Goal: Information Seeking & Learning: Learn about a topic

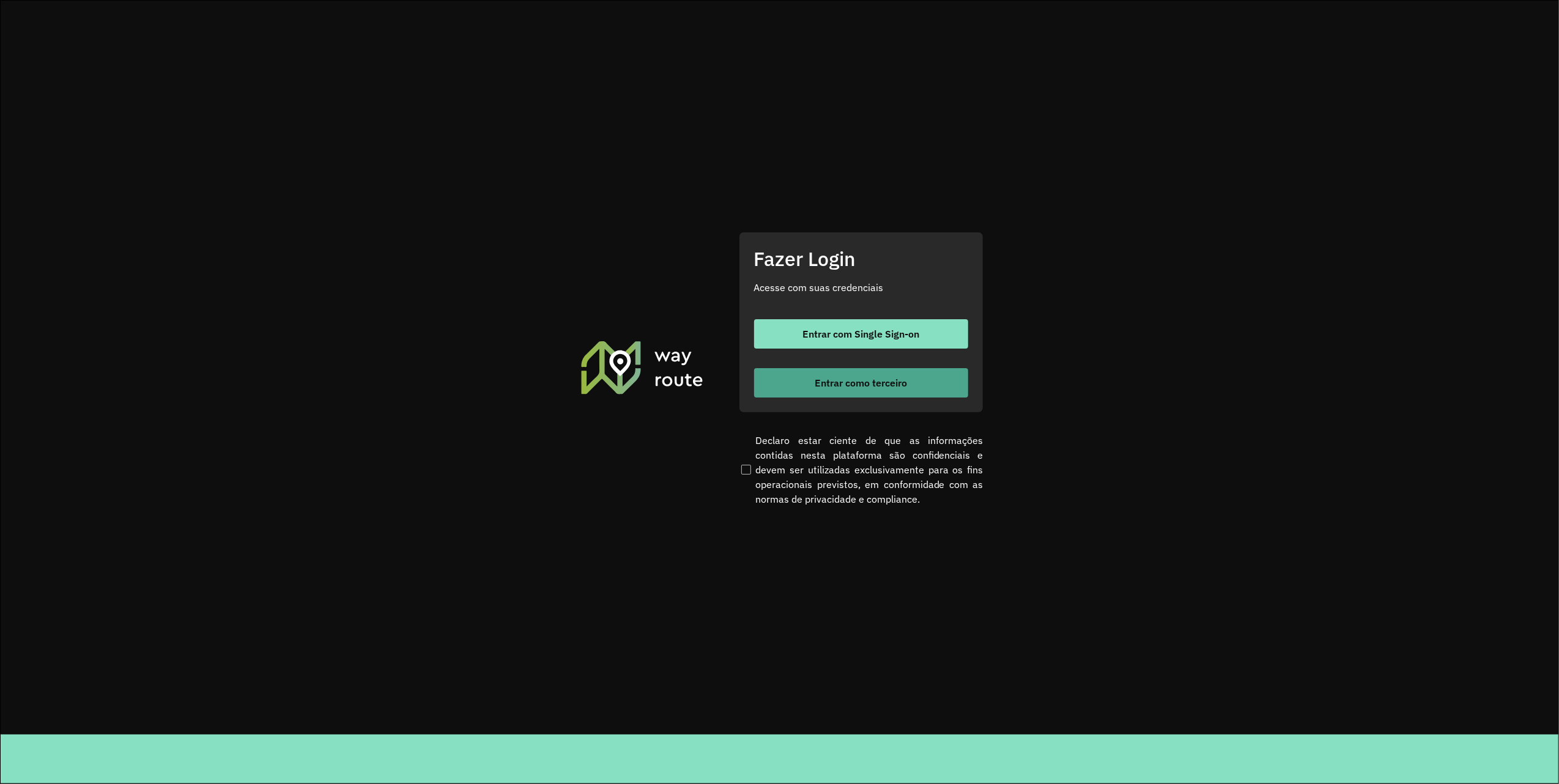
click at [911, 390] on button "Entrar como terceiro" at bounding box center [861, 383] width 214 height 29
click at [870, 382] on span "Entrar como terceiro" at bounding box center [860, 383] width 92 height 10
click at [898, 387] on span "Entrar como terceiro" at bounding box center [860, 383] width 92 height 10
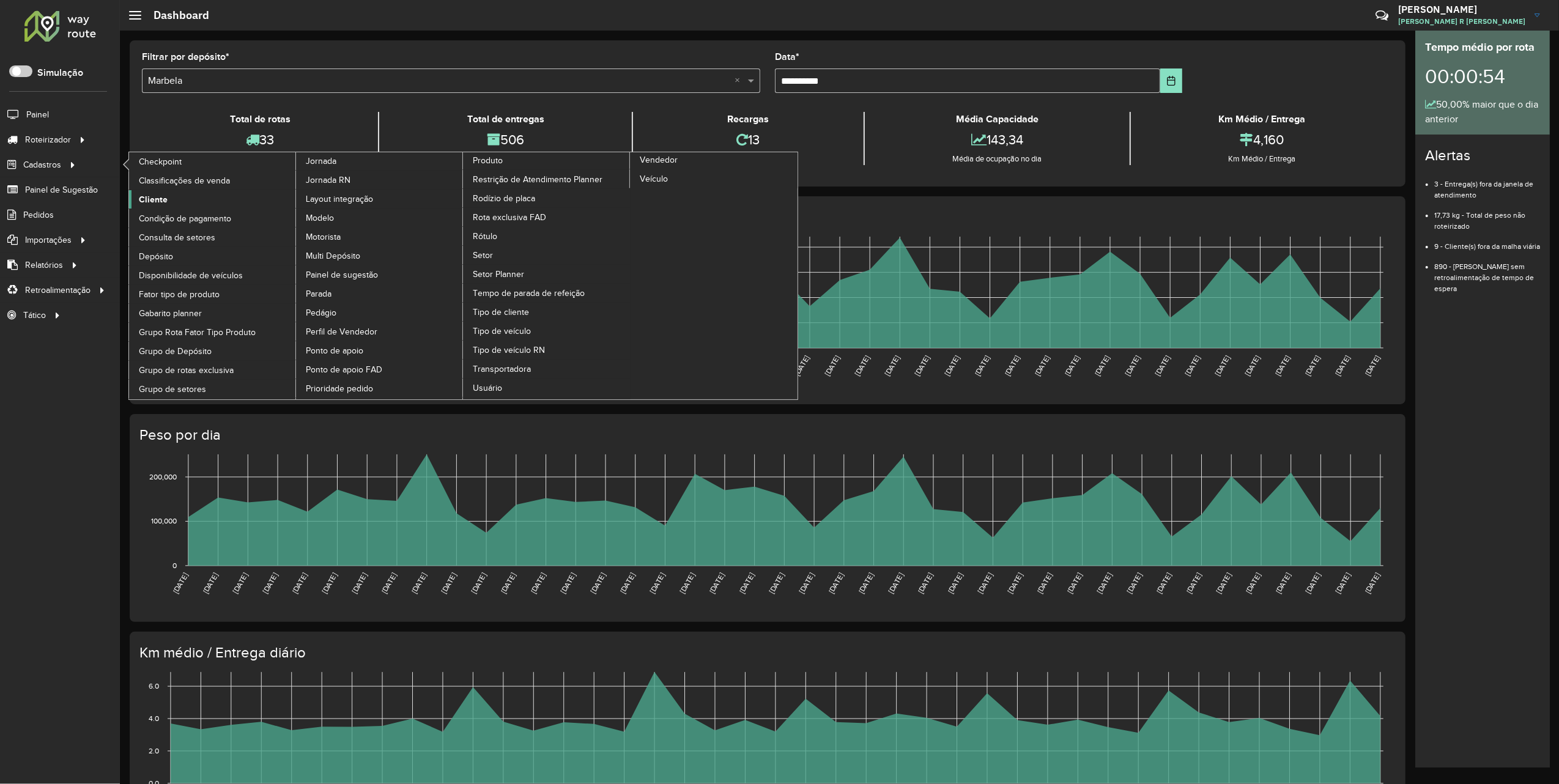
click at [167, 199] on link "Cliente" at bounding box center [213, 199] width 168 height 19
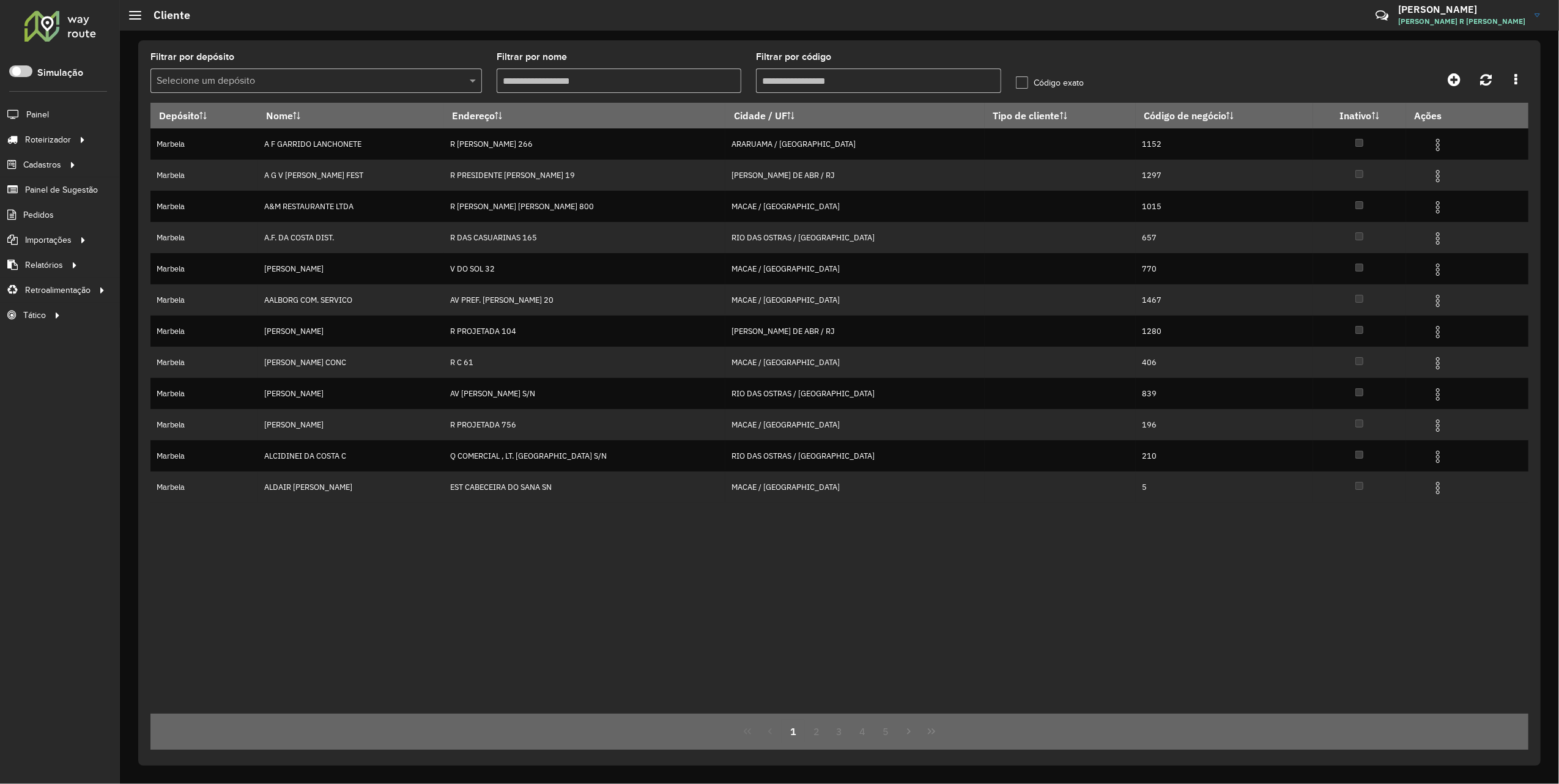
click at [620, 75] on input "Filtrar por nome" at bounding box center [619, 81] width 245 height 25
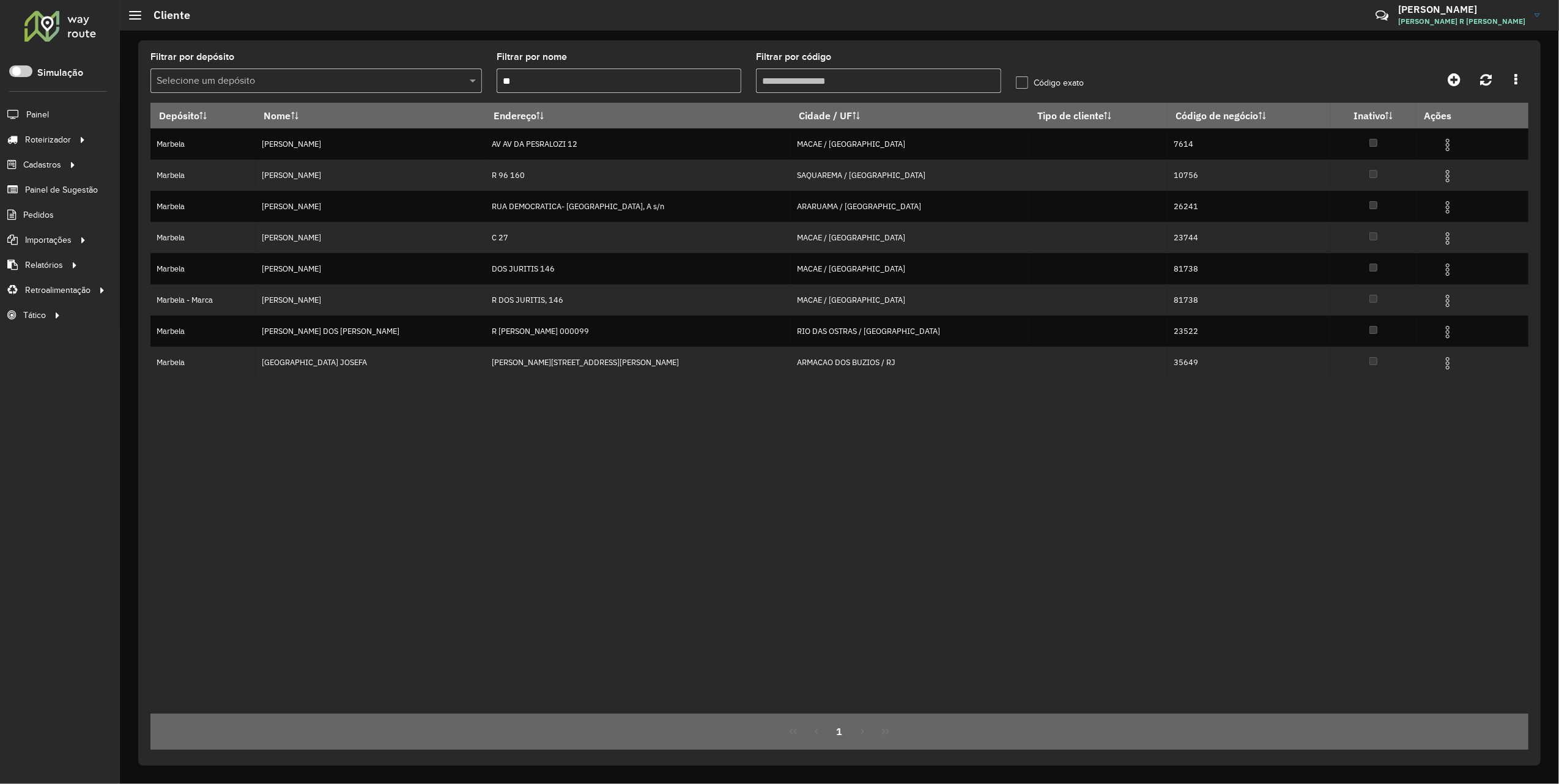
type input "*"
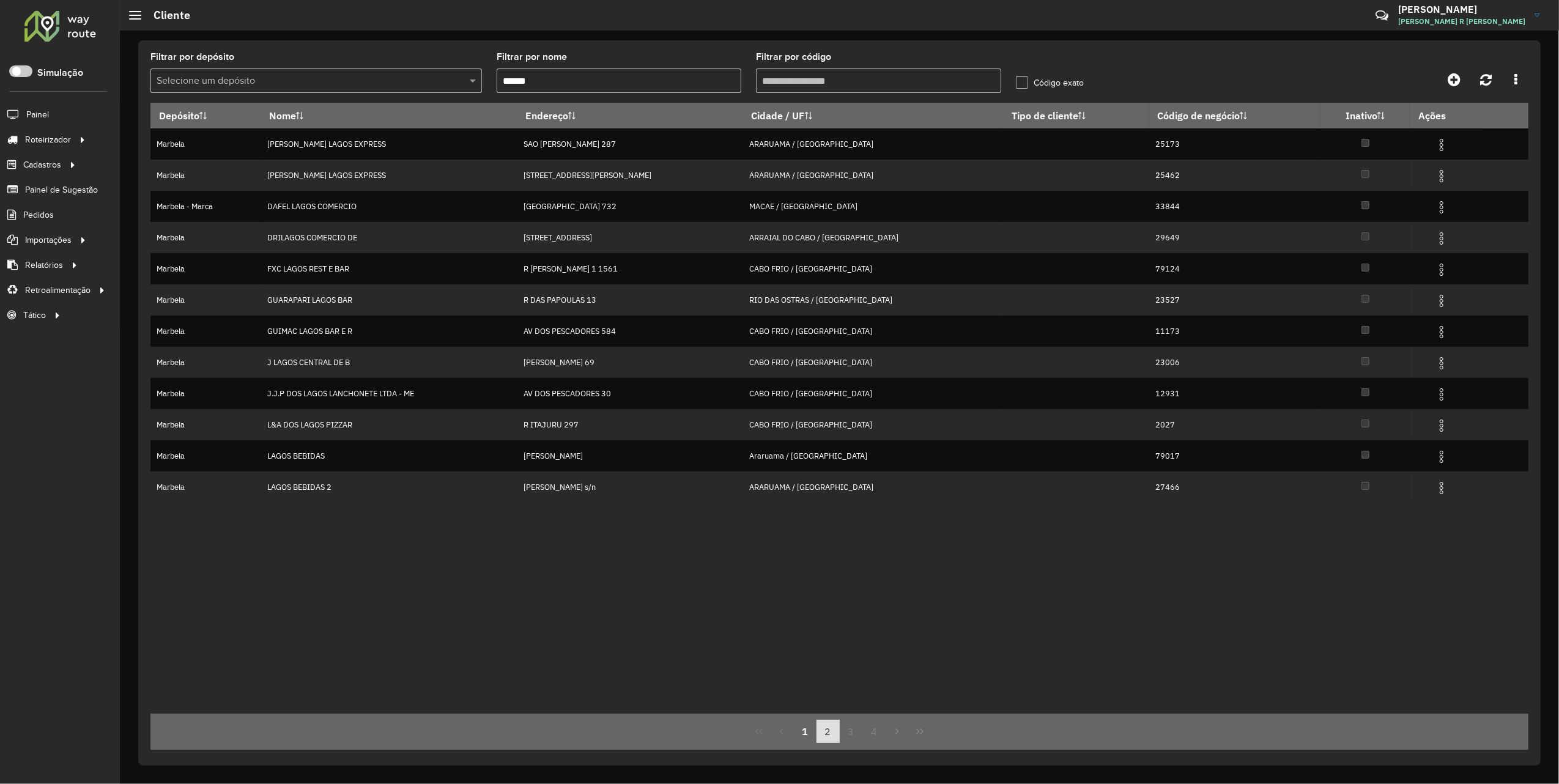
type input "*****"
click at [828, 732] on button "2" at bounding box center [828, 731] width 23 height 23
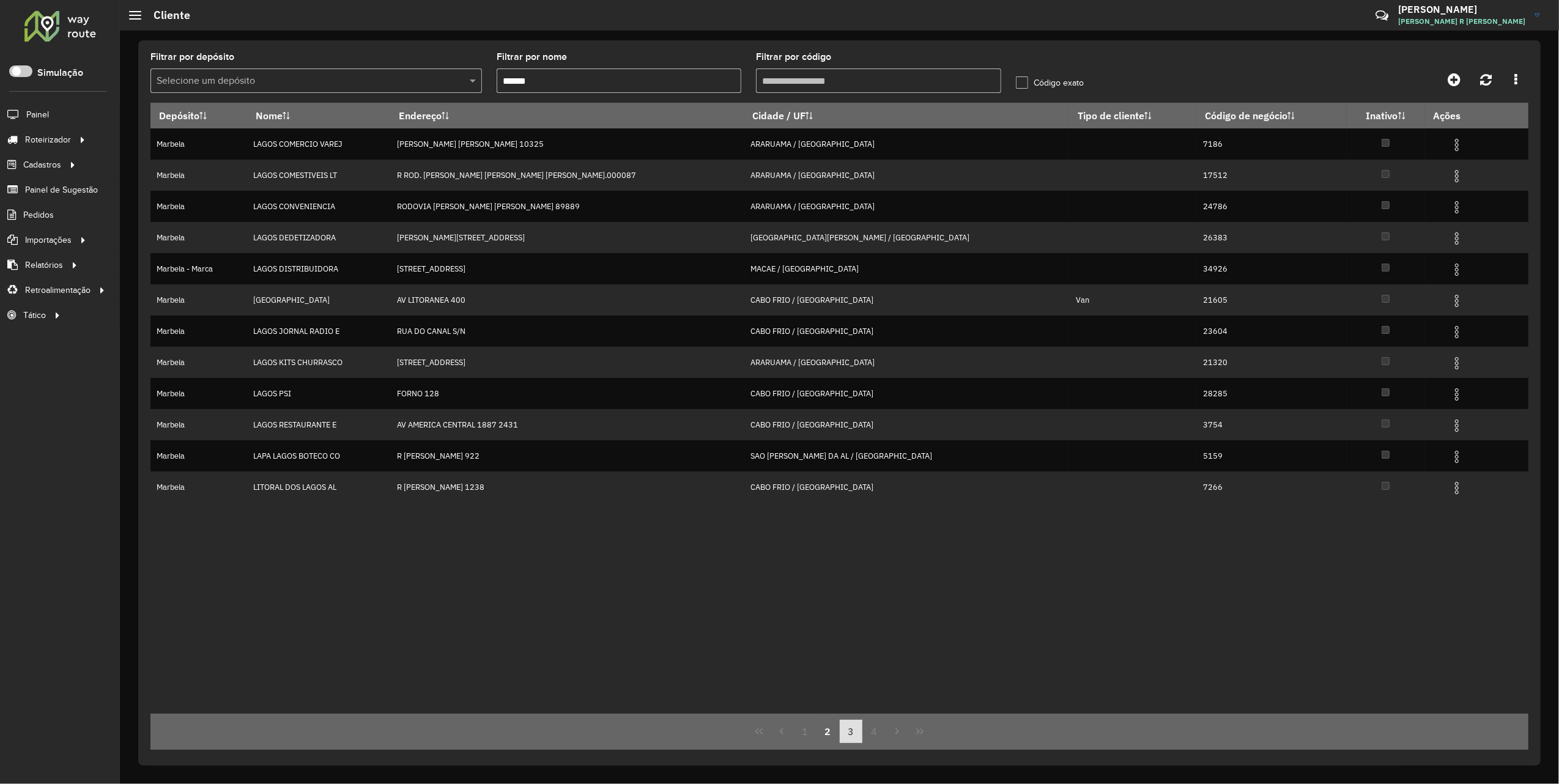
click at [844, 731] on button "3" at bounding box center [852, 731] width 23 height 23
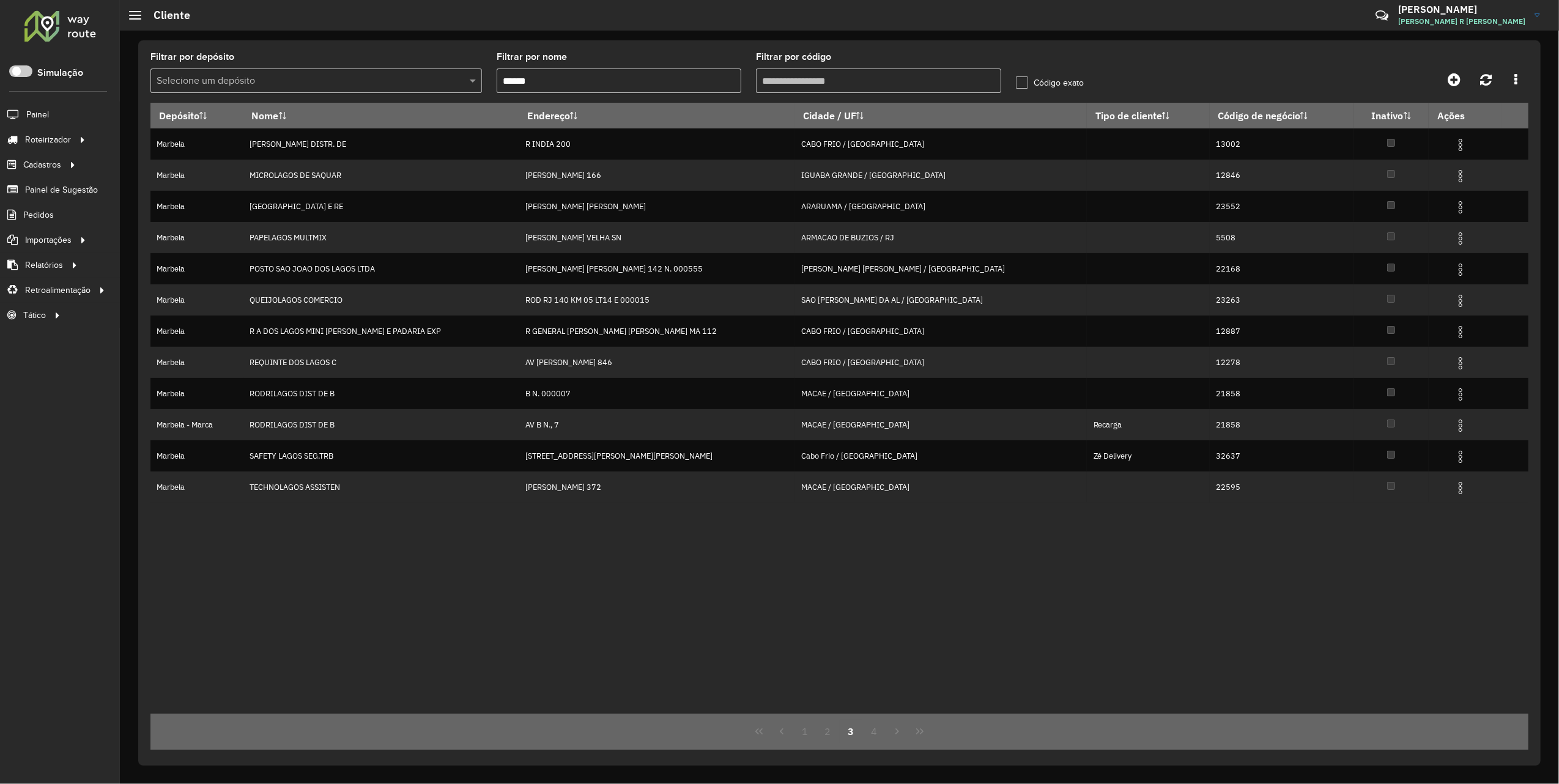
drag, startPoint x: 581, startPoint y: 76, endPoint x: 491, endPoint y: 79, distance: 90.0
click at [491, 79] on formly-field "Filtrar por nome *****" at bounding box center [619, 78] width 259 height 50
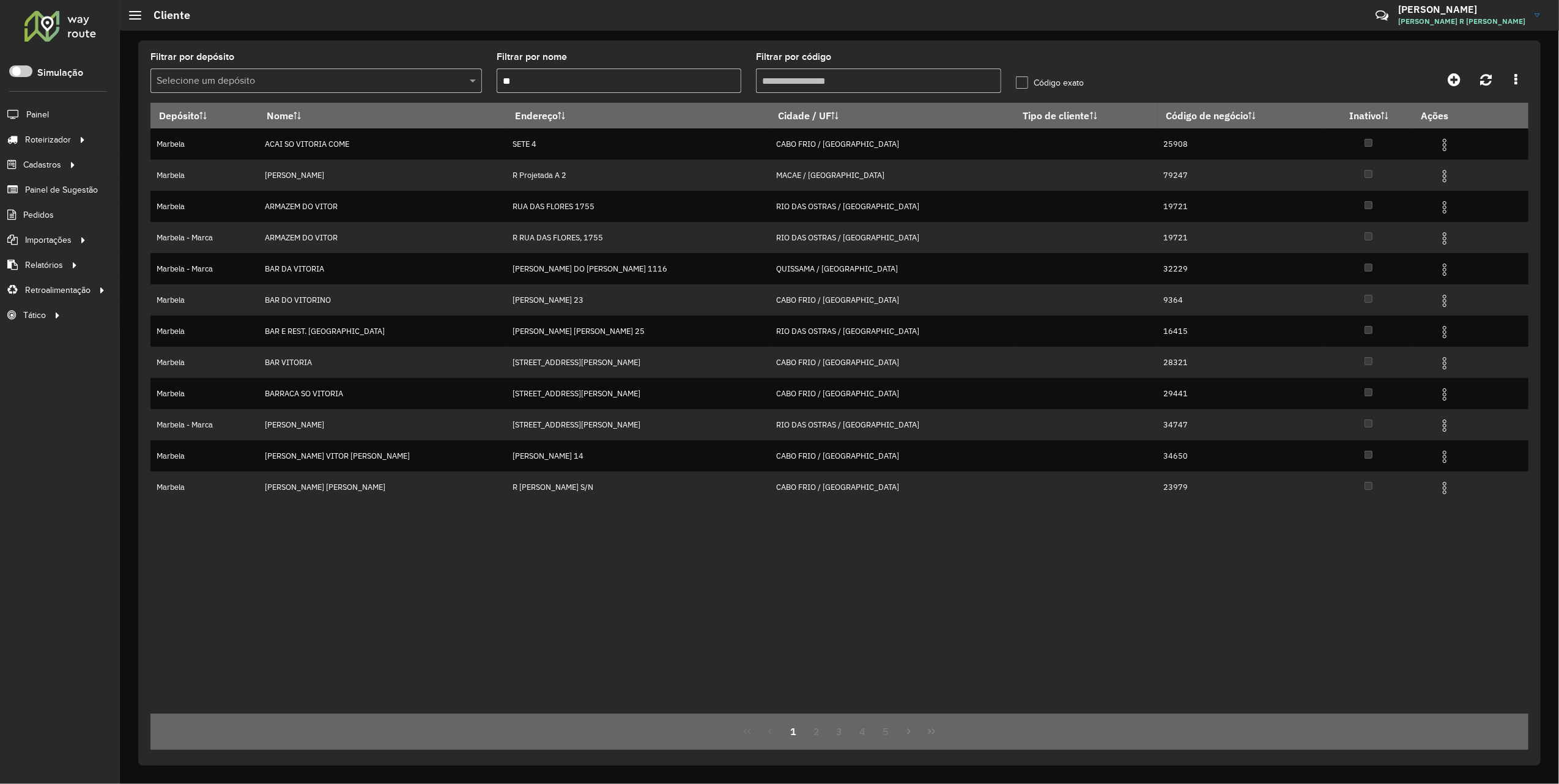
type input "*"
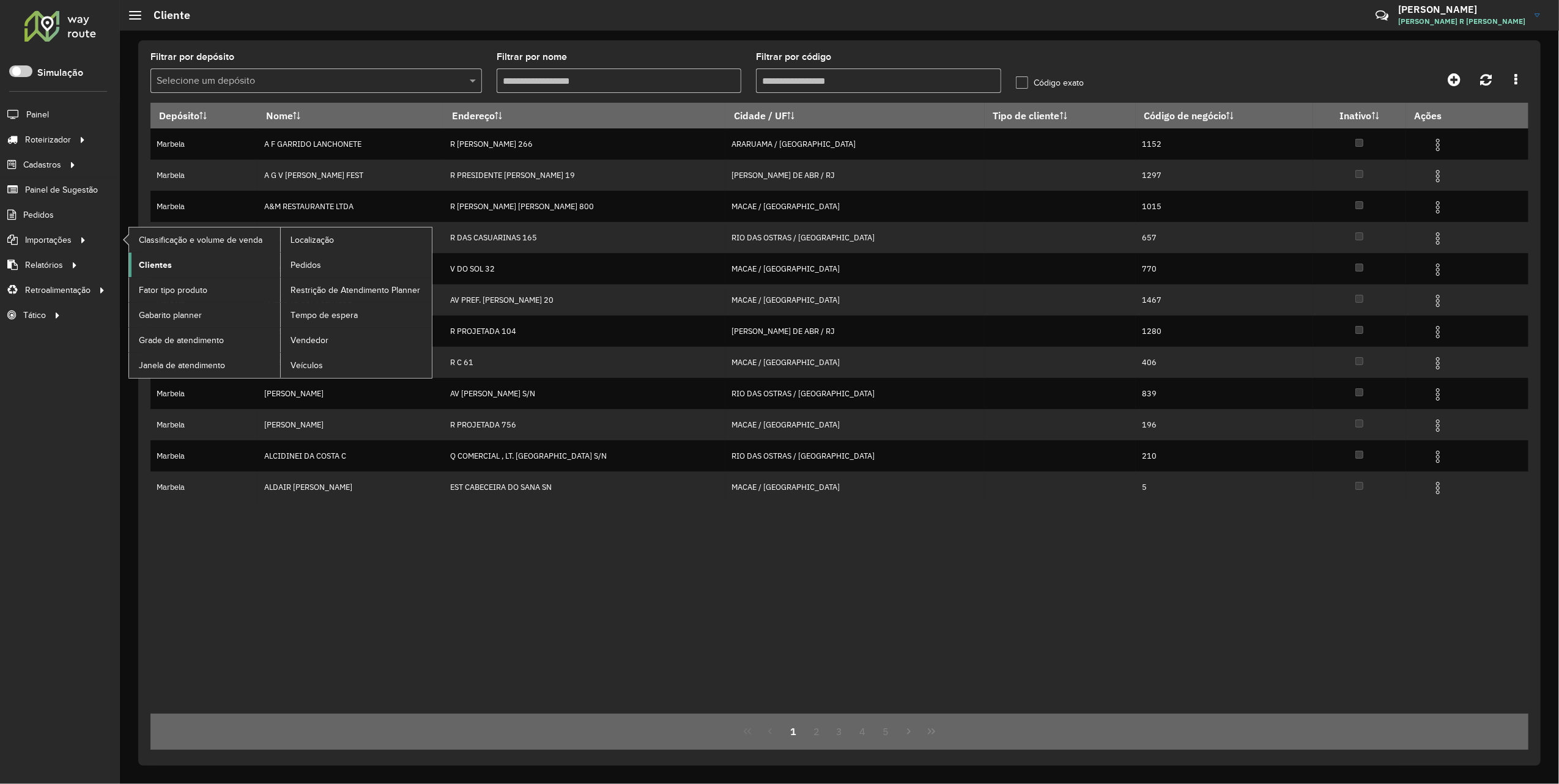
click at [167, 259] on span "Clientes" at bounding box center [155, 265] width 33 height 13
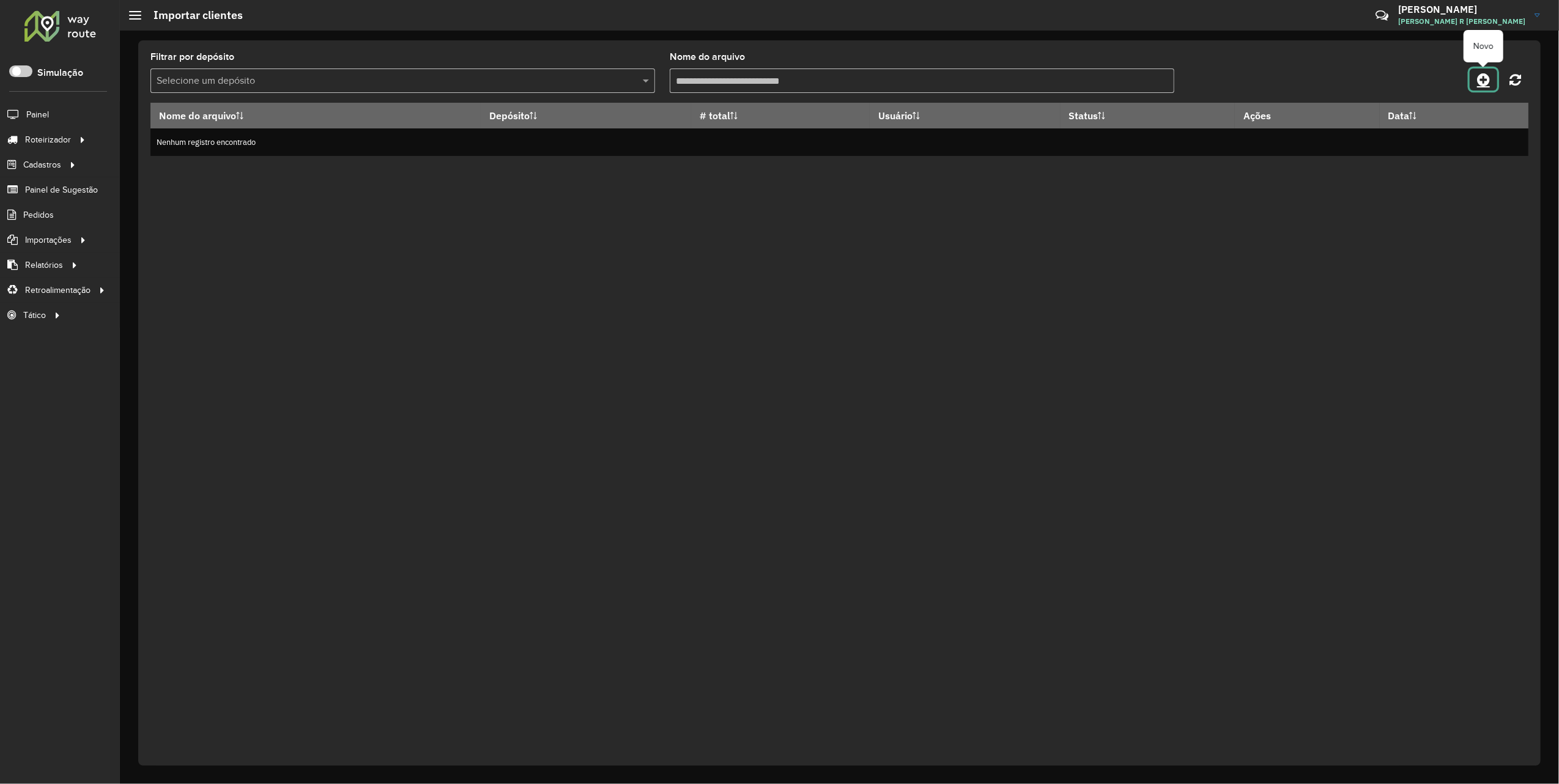
click at [1487, 83] on icon at bounding box center [1484, 79] width 13 height 15
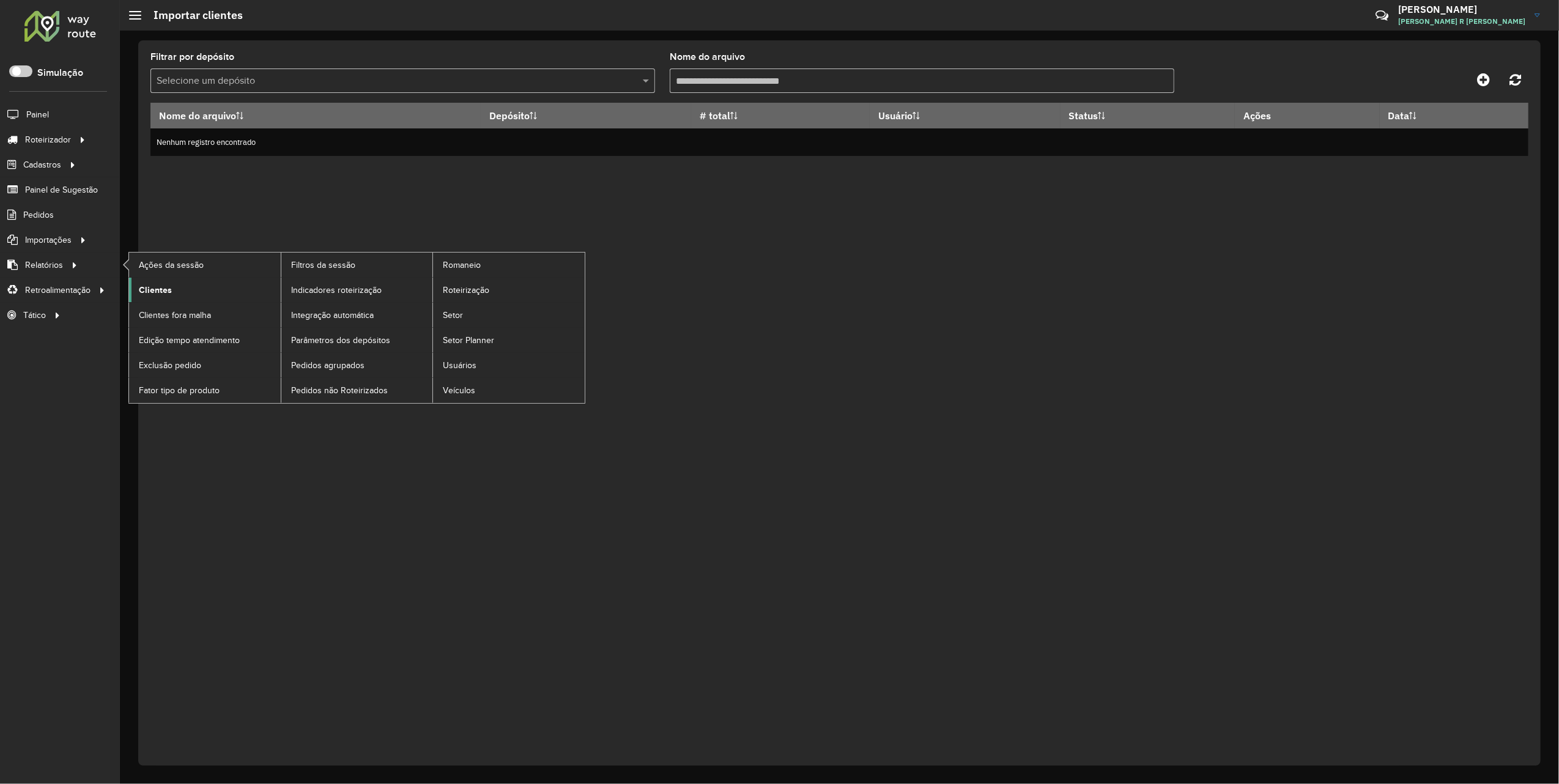
click at [141, 287] on span "Clientes" at bounding box center [155, 290] width 33 height 13
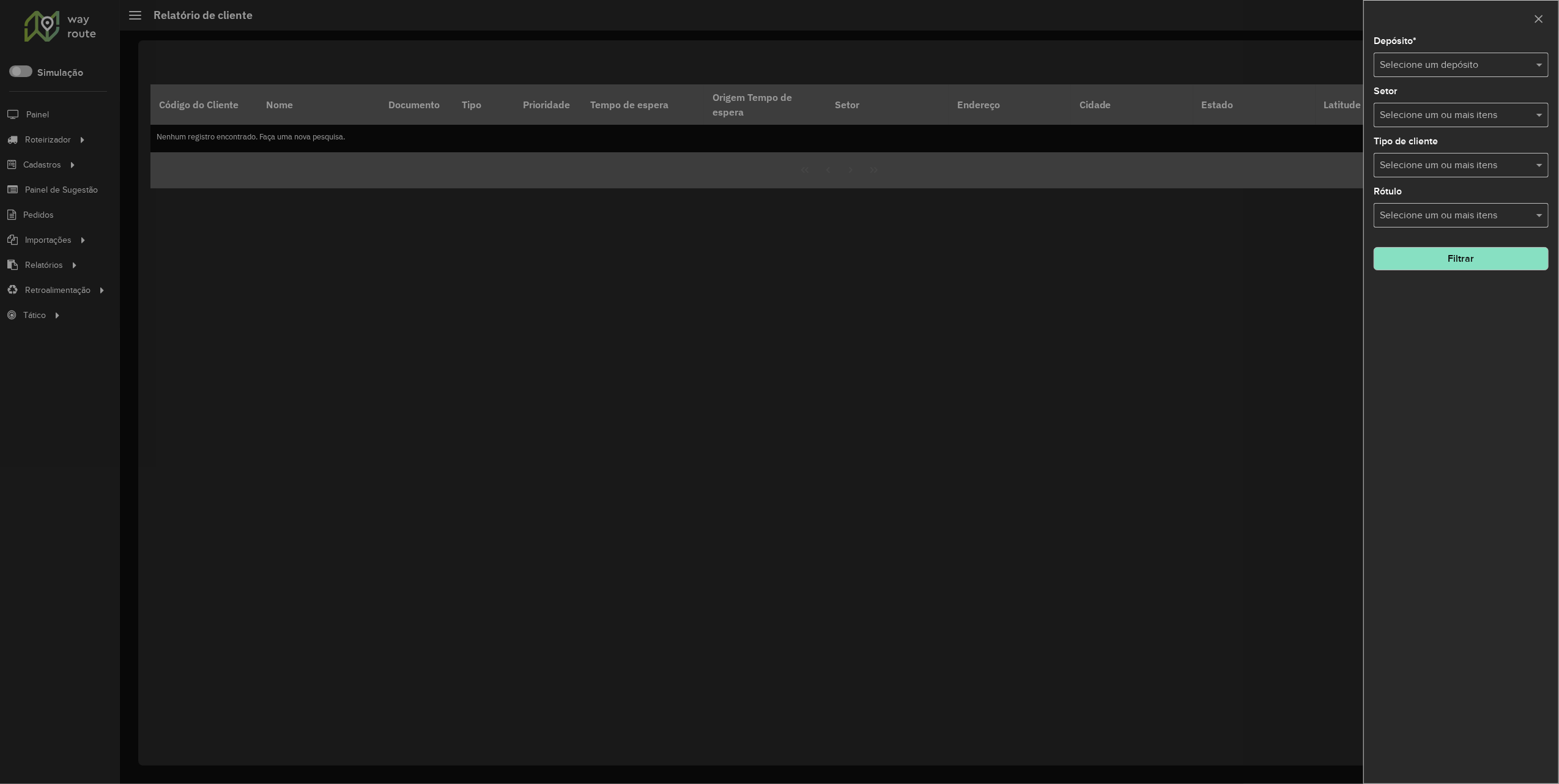
click at [1444, 62] on input "text" at bounding box center [1449, 65] width 138 height 15
click at [1423, 106] on div "Marbela" at bounding box center [1461, 100] width 173 height 21
click at [1415, 168] on input "text" at bounding box center [1455, 165] width 157 height 15
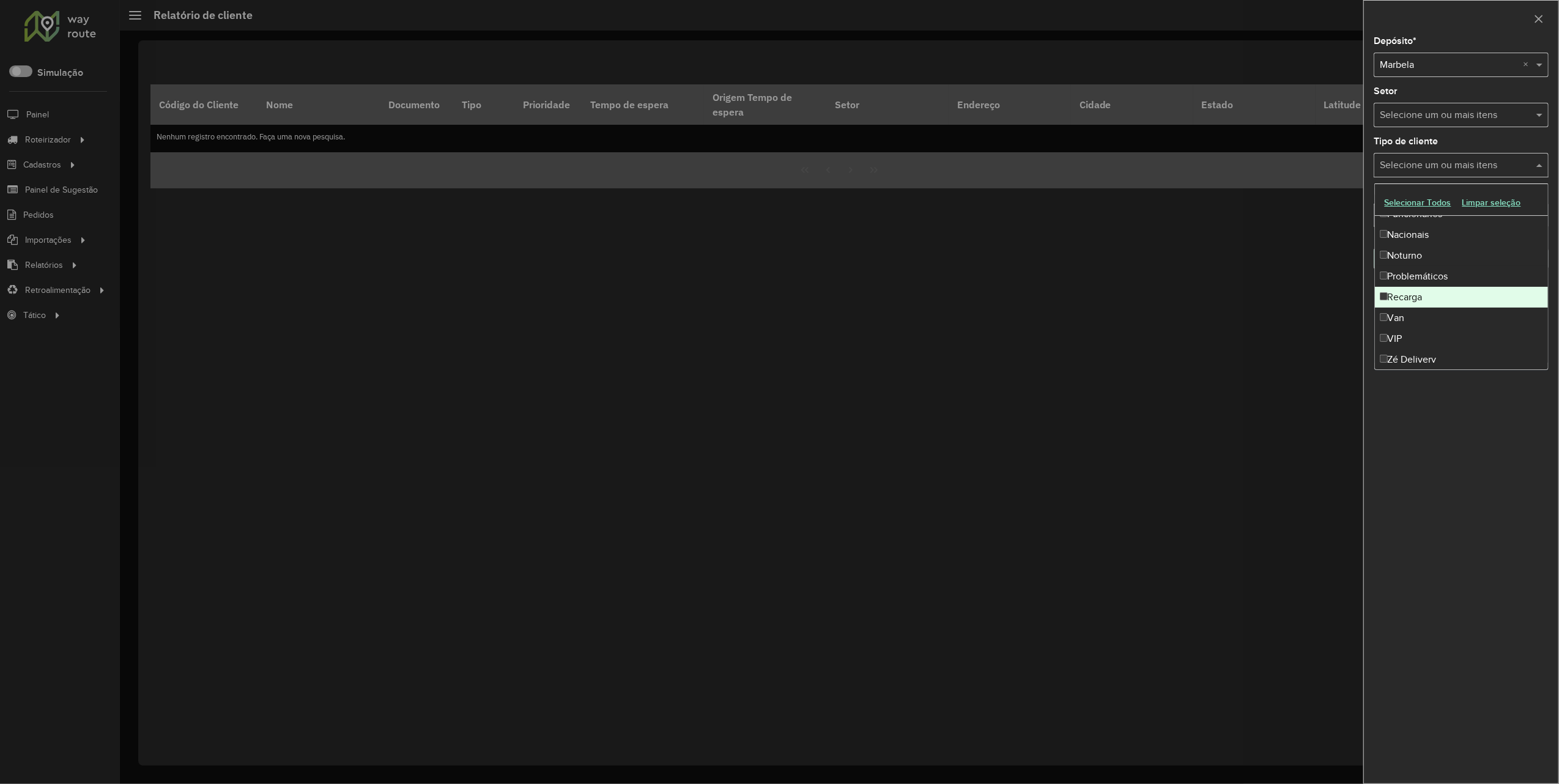
scroll to position [102, 0]
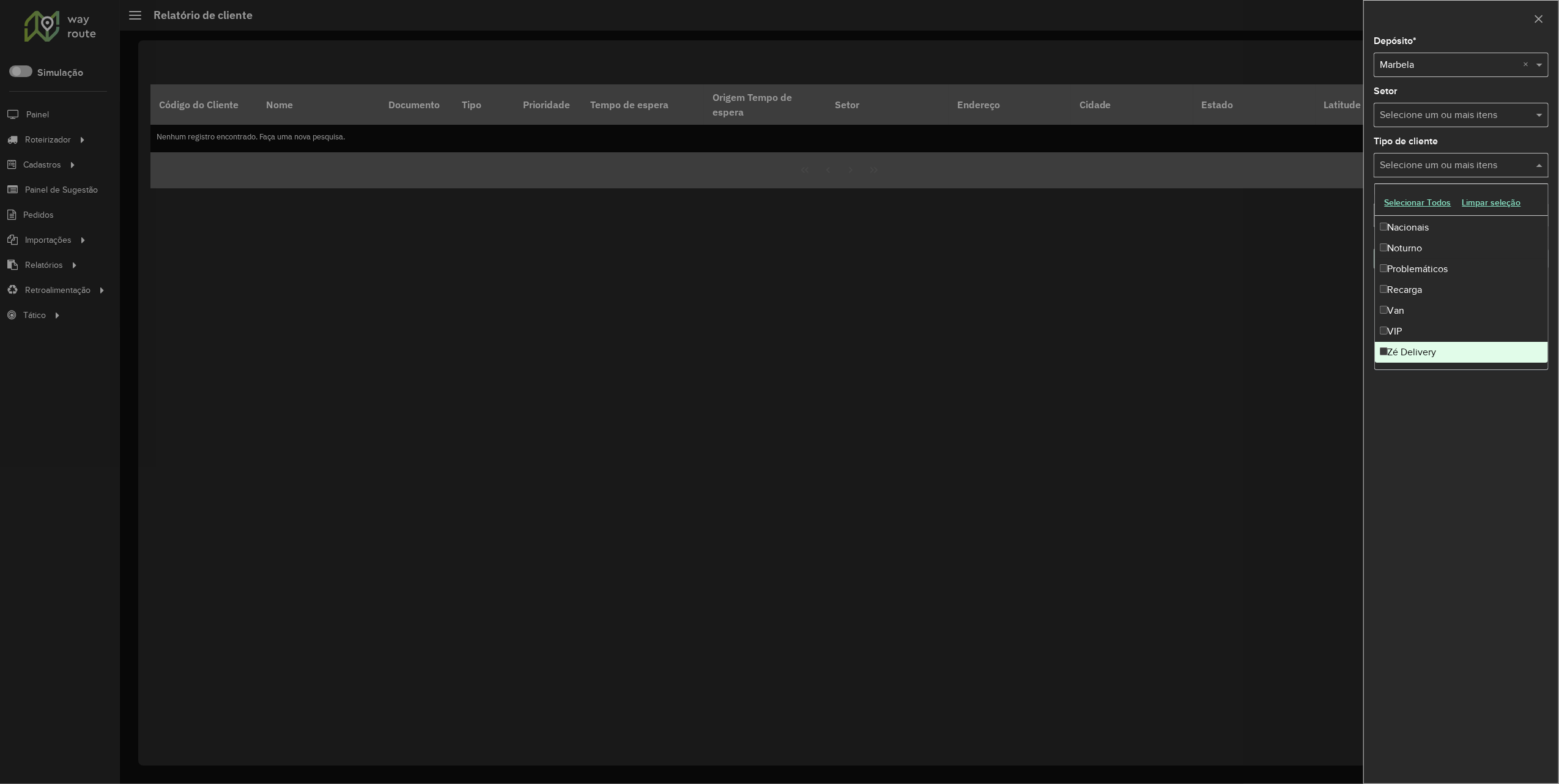
click at [1409, 356] on div "Zé Delivery" at bounding box center [1461, 352] width 173 height 21
click at [1425, 429] on div "Depósito * Selecione um depósito × Marbela × Setor Selecione um ou mais itens T…" at bounding box center [1461, 410] width 195 height 747
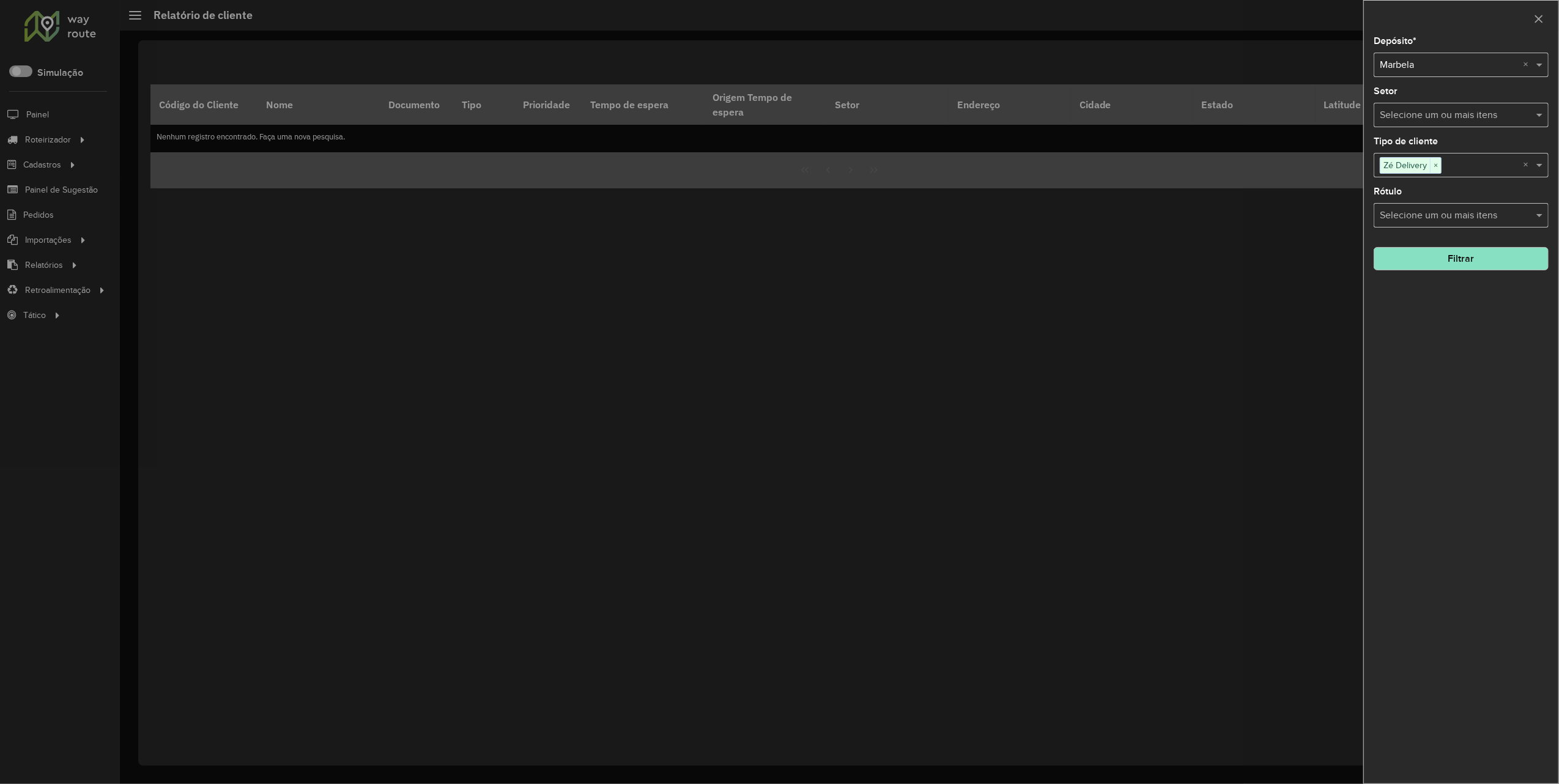
click at [1475, 258] on button "Filtrar" at bounding box center [1461, 258] width 175 height 23
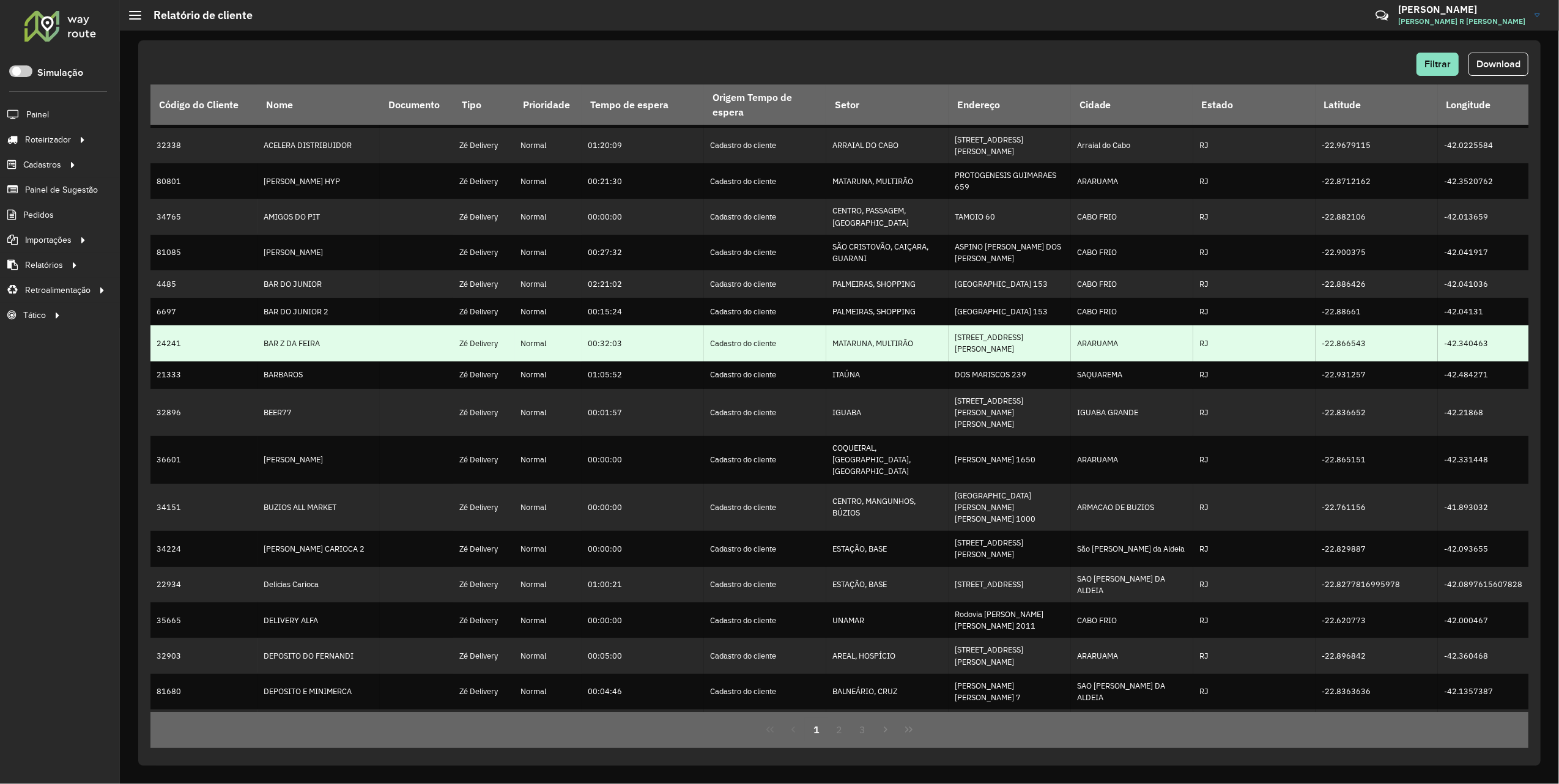
scroll to position [47, 0]
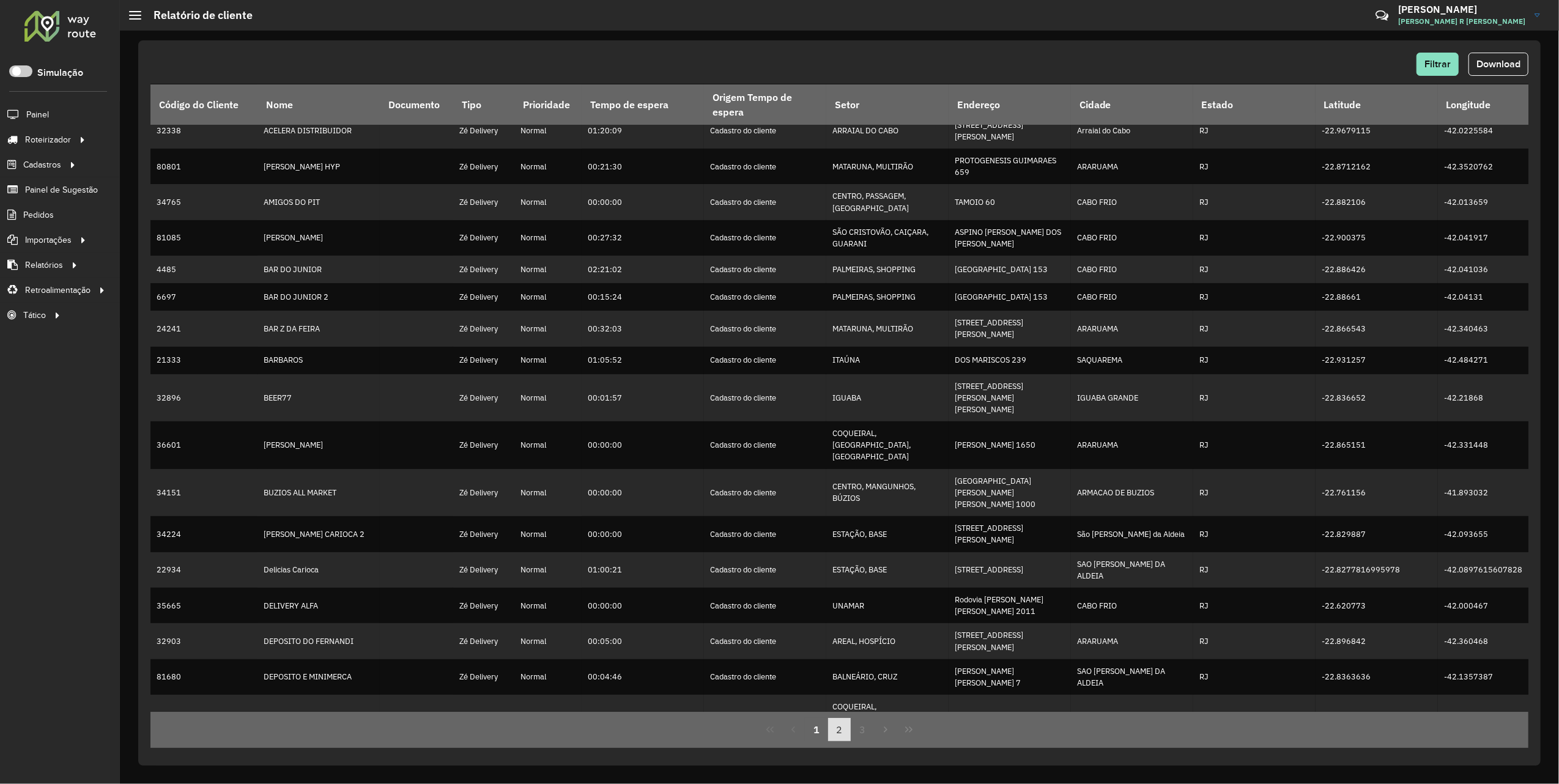
click at [835, 735] on button "2" at bounding box center [840, 730] width 23 height 23
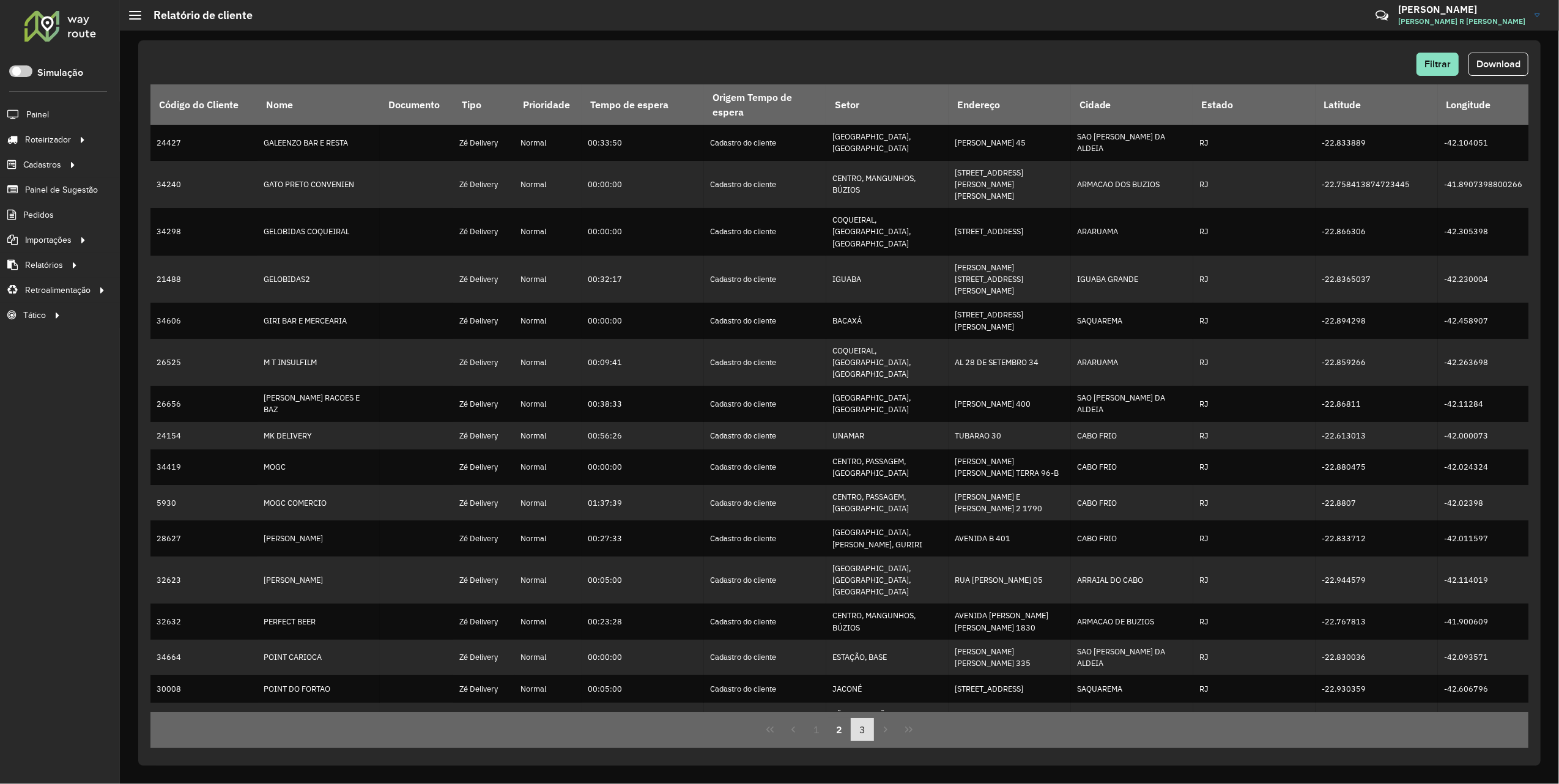
click at [860, 735] on button "3" at bounding box center [863, 730] width 23 height 23
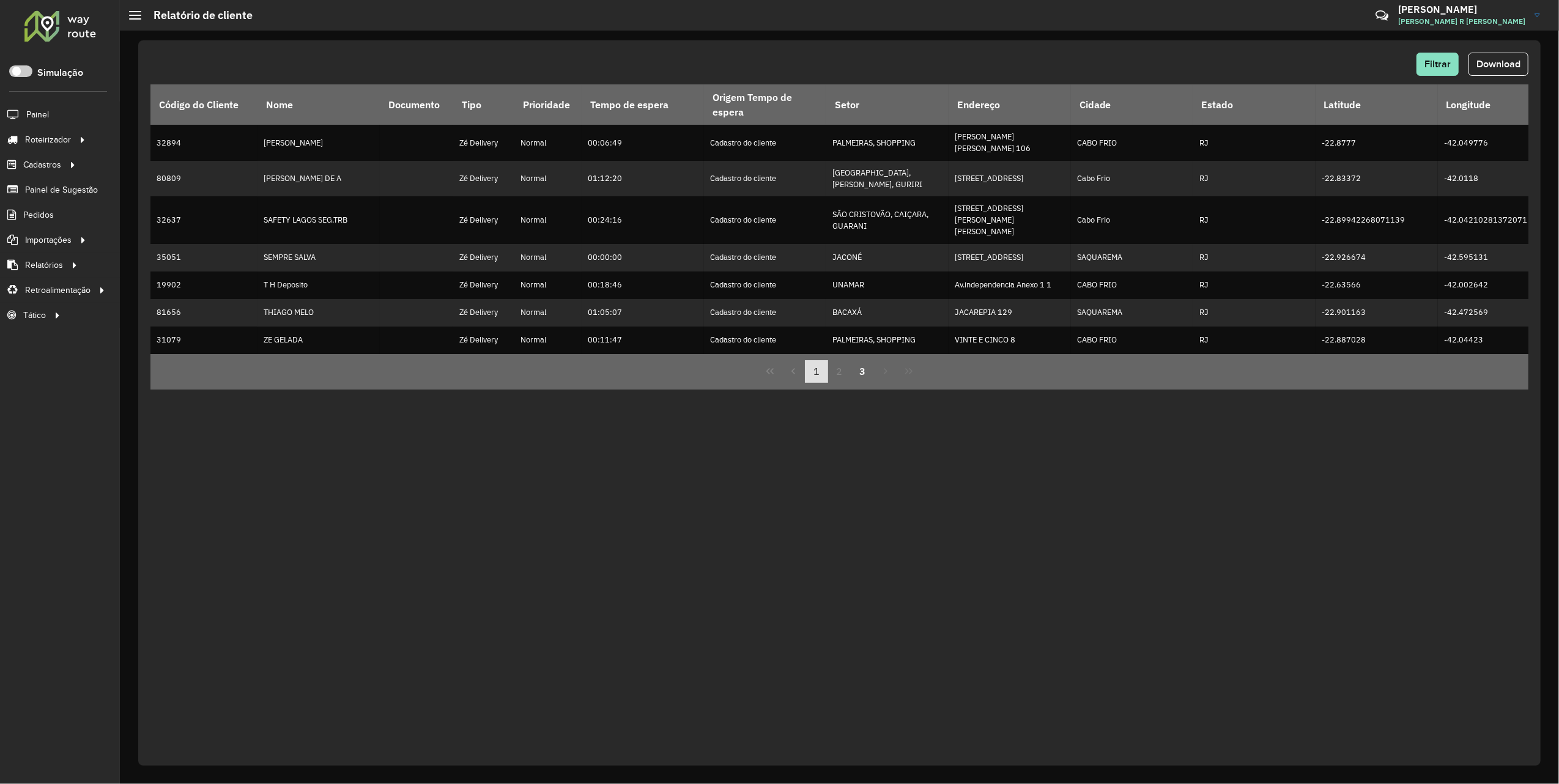
click at [810, 367] on button "1" at bounding box center [817, 372] width 23 height 23
